Goal: Information Seeking & Learning: Learn about a topic

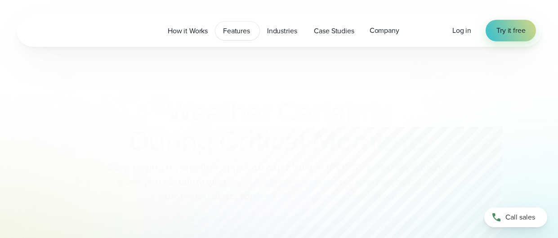
click at [249, 29] on span "Features" at bounding box center [236, 31] width 27 height 11
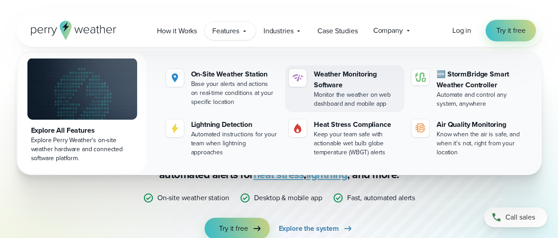
click at [347, 80] on div "Weather Monitoring Software" at bounding box center [357, 80] width 87 height 22
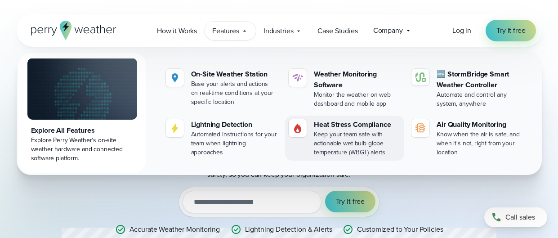
click at [337, 143] on div "Keep your team safe with actionable wet bulb globe temperature (WBGT) alerts" at bounding box center [357, 143] width 87 height 27
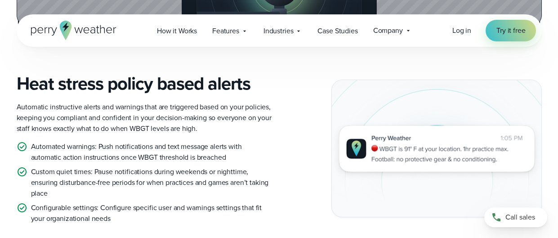
scroll to position [1156, 0]
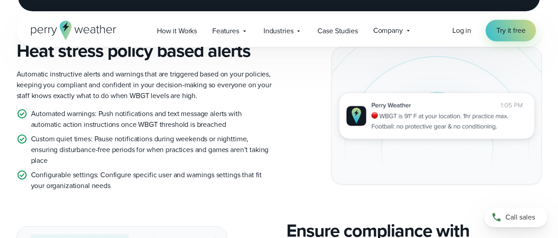
click at [399, 109] on img at bounding box center [436, 115] width 209 height 137
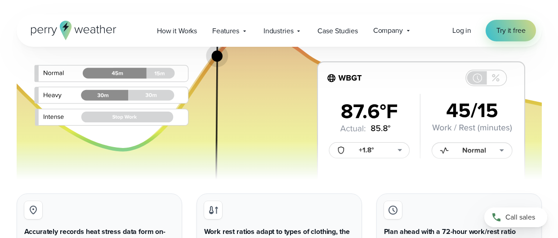
scroll to position [1787, 0]
click at [356, 154] on img at bounding box center [279, 93] width 525 height 178
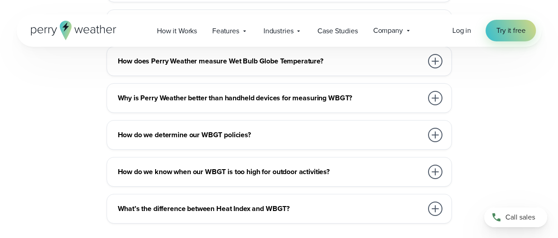
scroll to position [2627, 0]
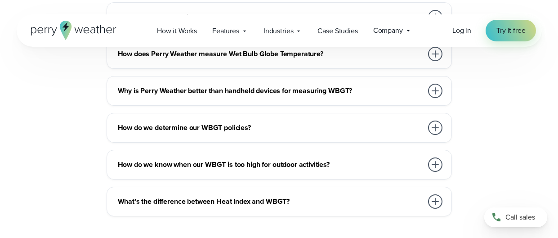
click at [185, 131] on h3 "How do we determine our WBGT policies?" at bounding box center [270, 127] width 305 height 11
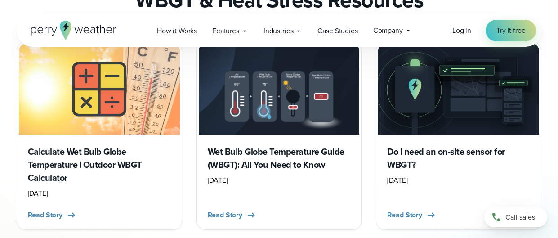
scroll to position [2972, 0]
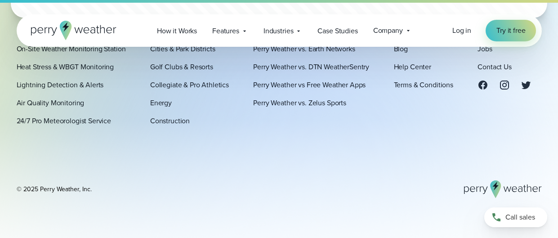
scroll to position [4311, 0]
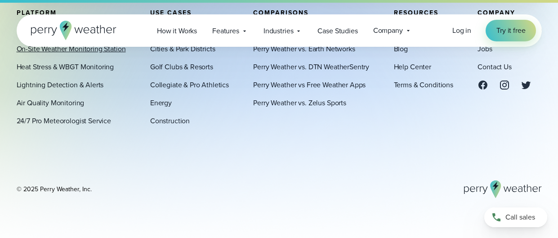
click at [109, 52] on link "On-Site Weather Monitoring Station" at bounding box center [71, 49] width 109 height 11
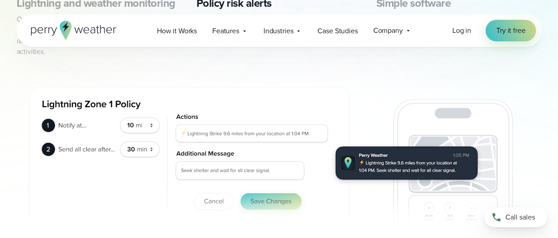
scroll to position [559, 0]
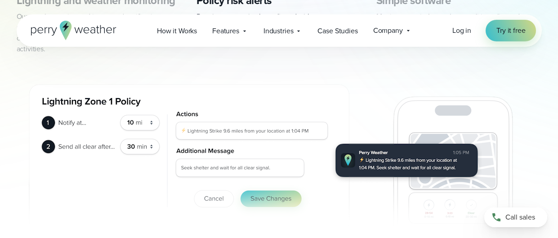
click at [144, 121] on img "2 of 3" at bounding box center [279, 154] width 525 height 178
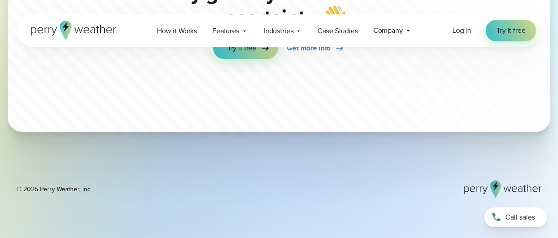
scroll to position [2915, 0]
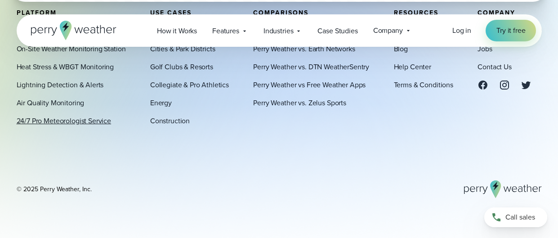
click at [74, 124] on link "24/7 Pro Meteorologist Service" at bounding box center [64, 120] width 95 height 11
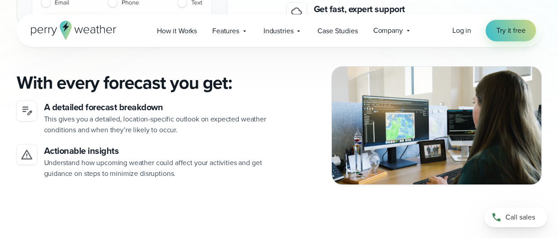
scroll to position [750, 0]
